Goal: Task Accomplishment & Management: Use online tool/utility

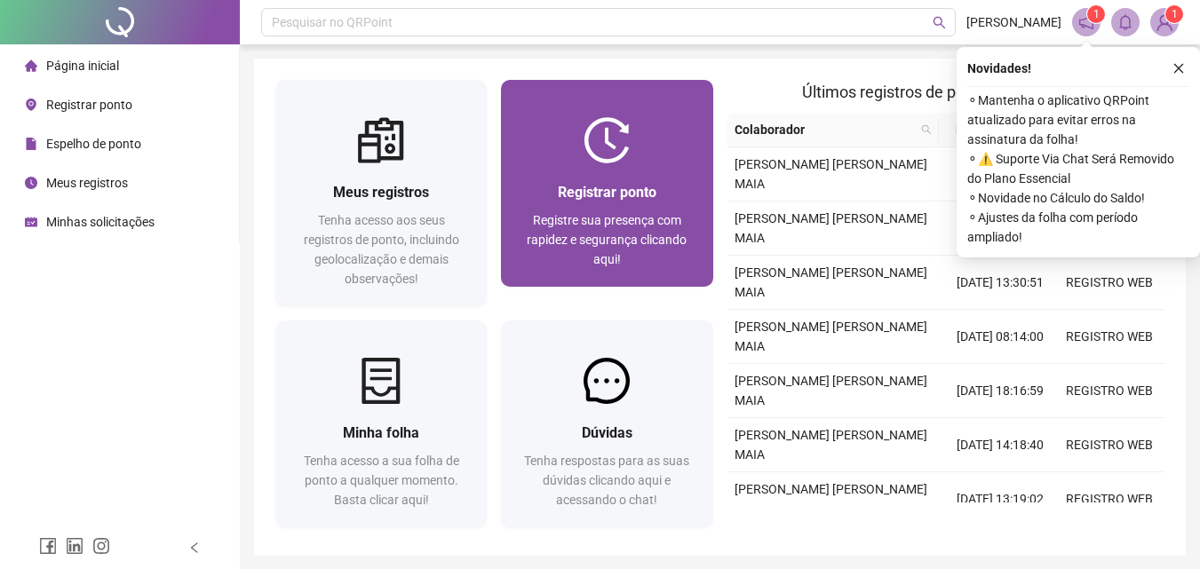
click at [635, 198] on span "Registrar ponto" at bounding box center [607, 192] width 99 height 17
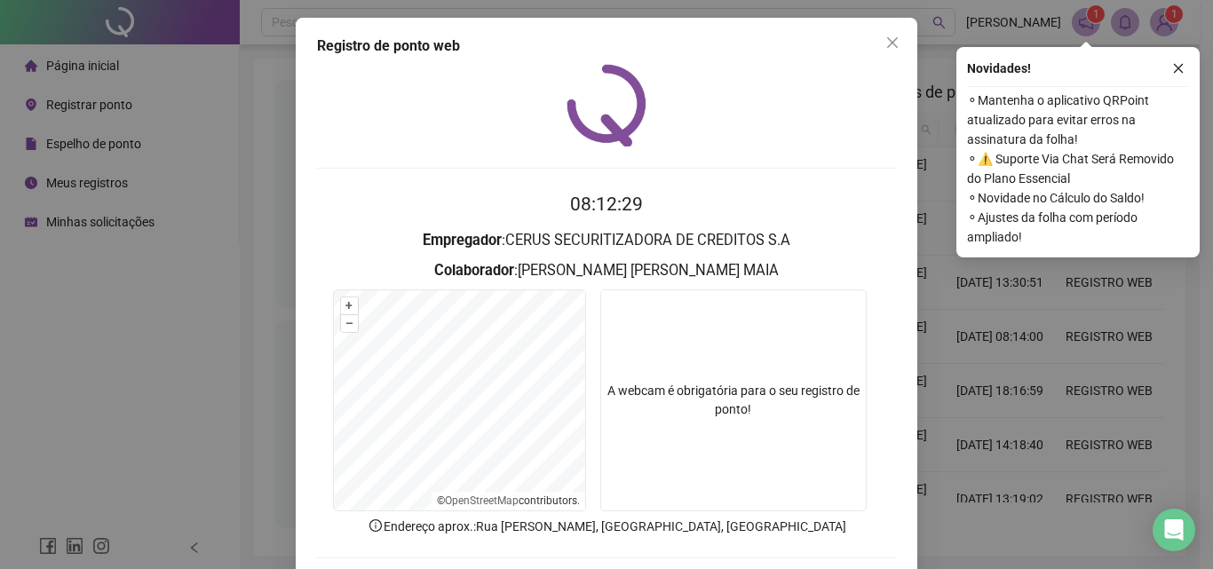
scroll to position [85, 0]
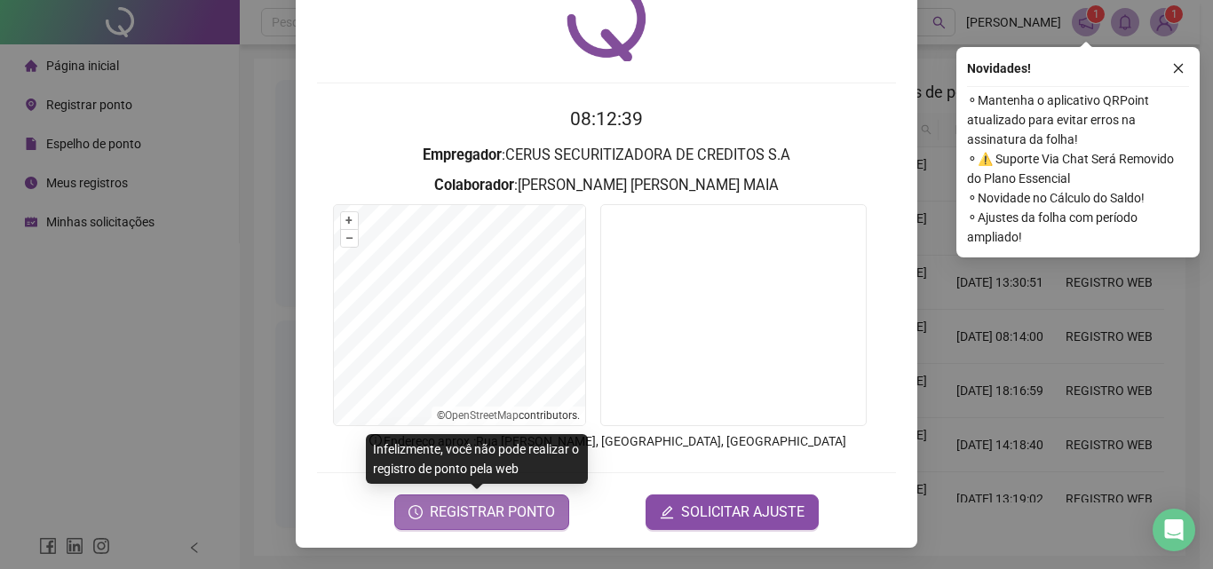
click at [459, 517] on span "REGISTRAR PONTO" at bounding box center [492, 512] width 125 height 21
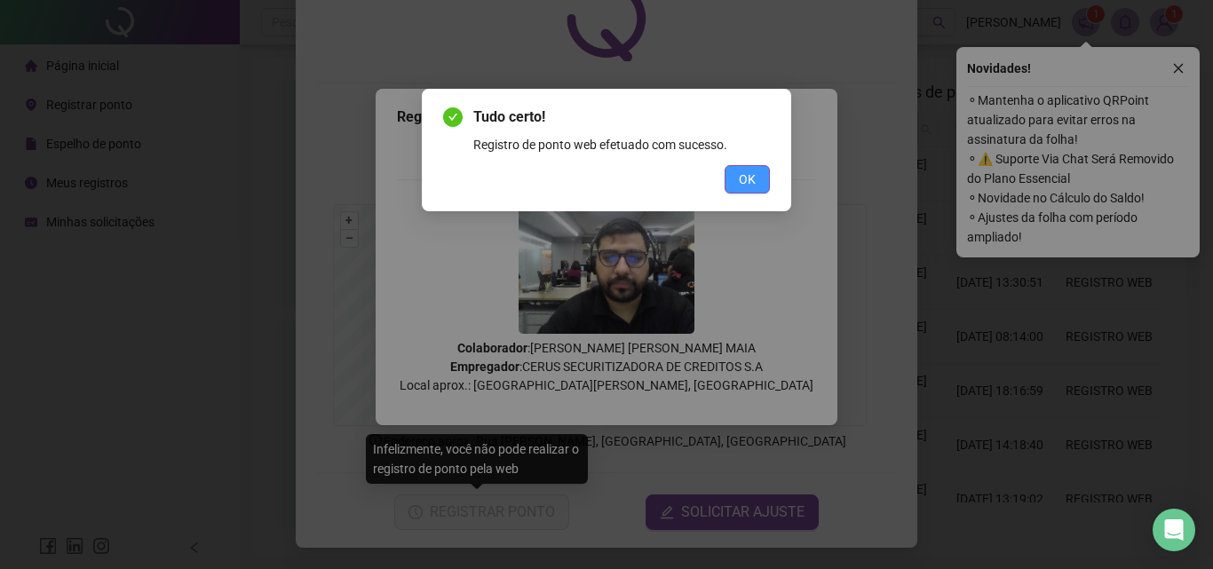
click at [760, 179] on button "OK" at bounding box center [747, 179] width 45 height 28
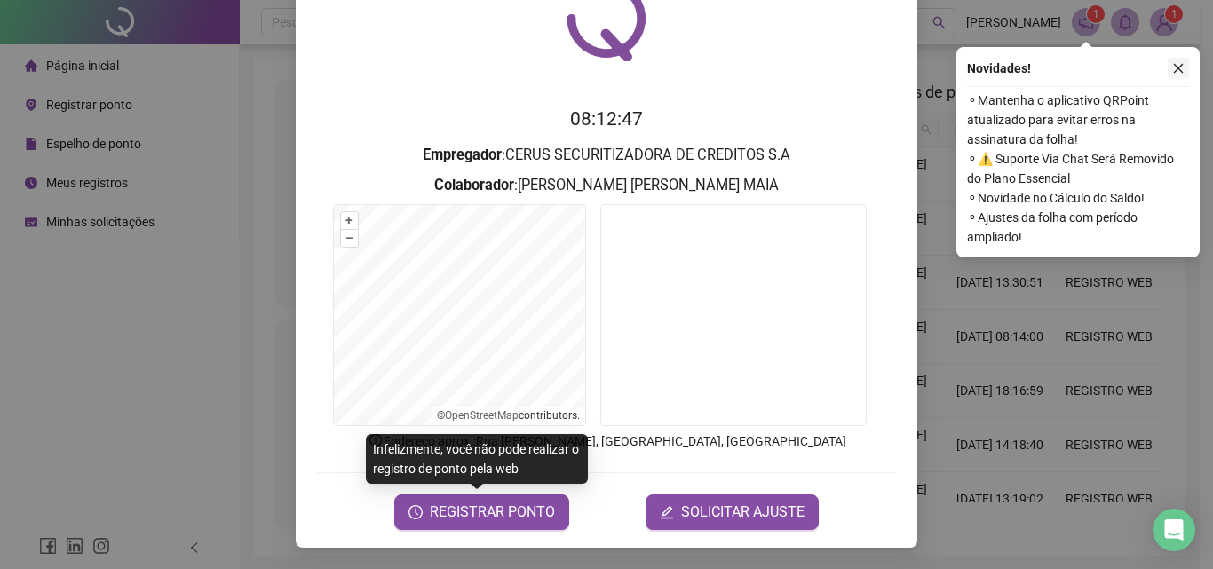
click at [1173, 67] on icon "close" at bounding box center [1178, 68] width 12 height 12
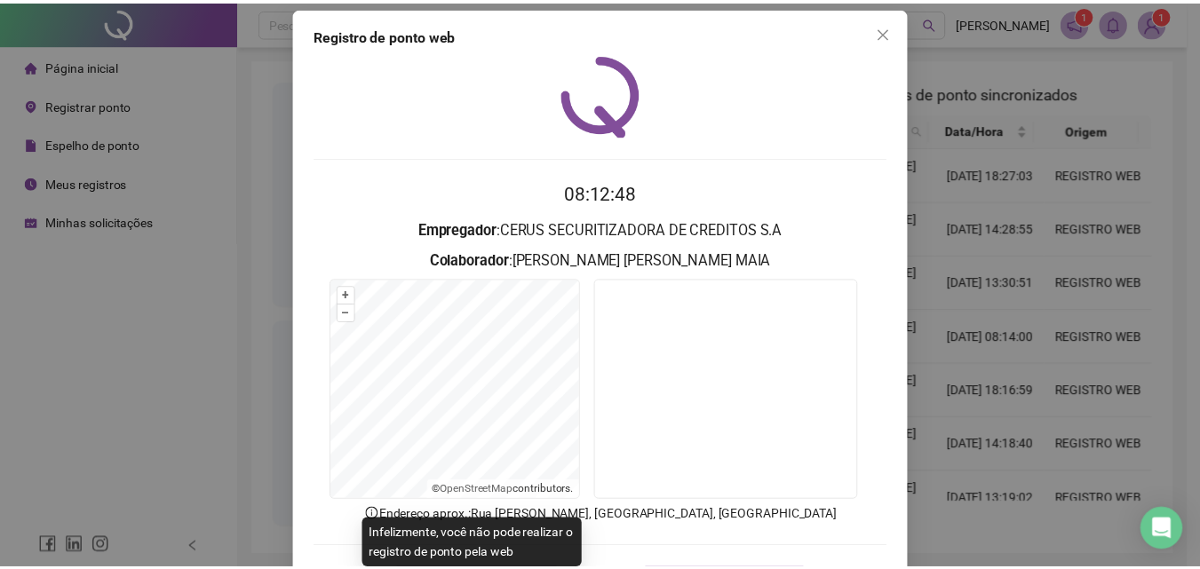
scroll to position [0, 0]
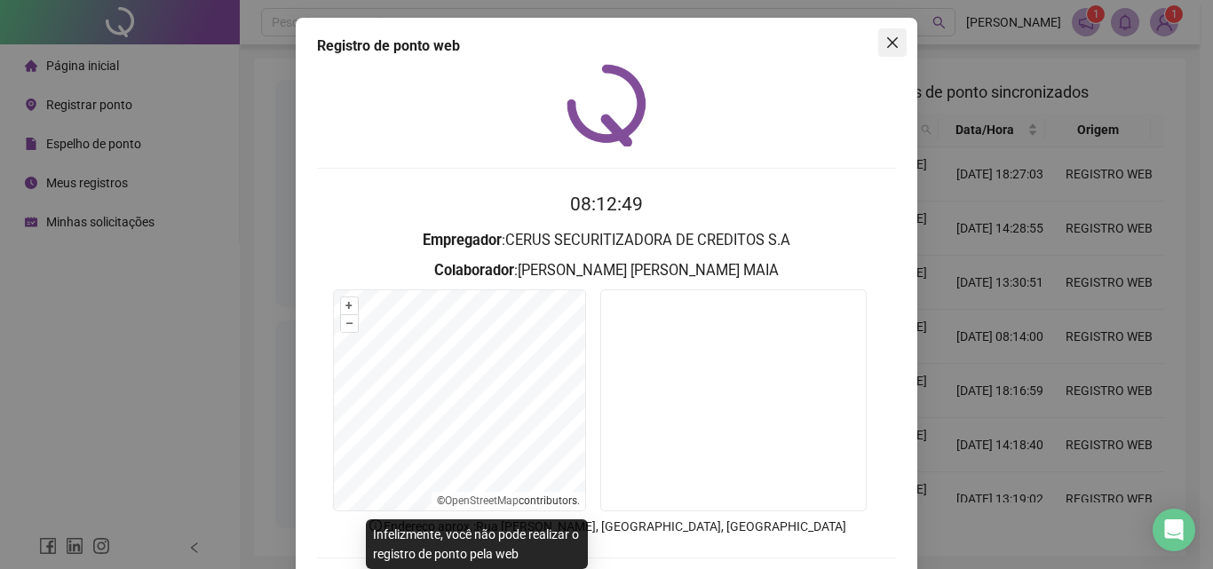
click at [885, 42] on icon "close" at bounding box center [892, 43] width 14 height 14
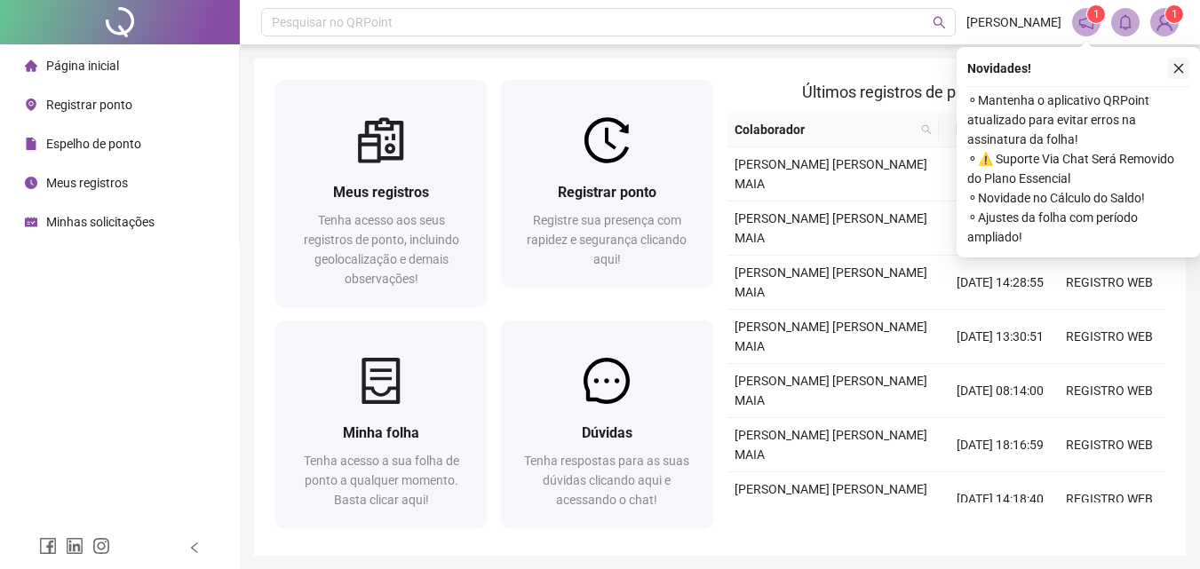
click at [1172, 70] on icon "close" at bounding box center [1178, 68] width 12 height 12
